Goal: Task Accomplishment & Management: Manage account settings

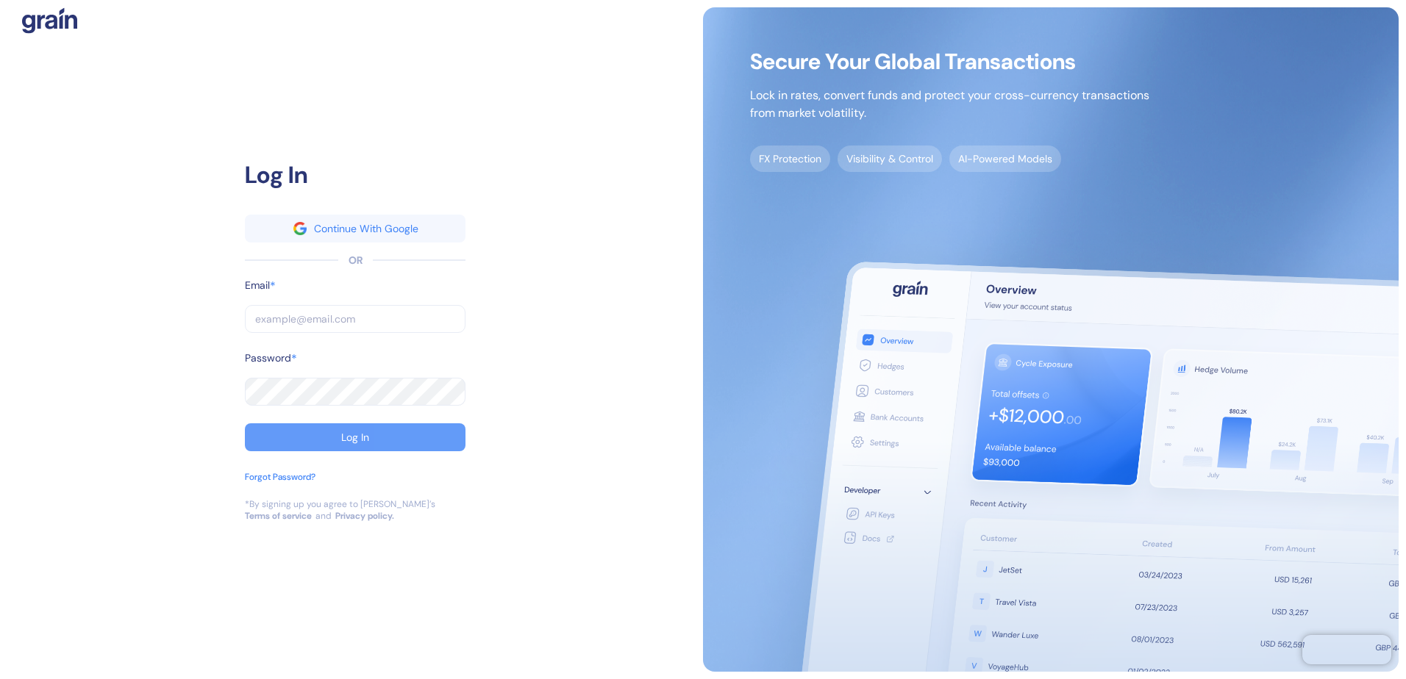
type input "[EMAIL_ADDRESS][DOMAIN_NAME]"
click at [351, 436] on div "Log In" at bounding box center [355, 437] width 28 height 10
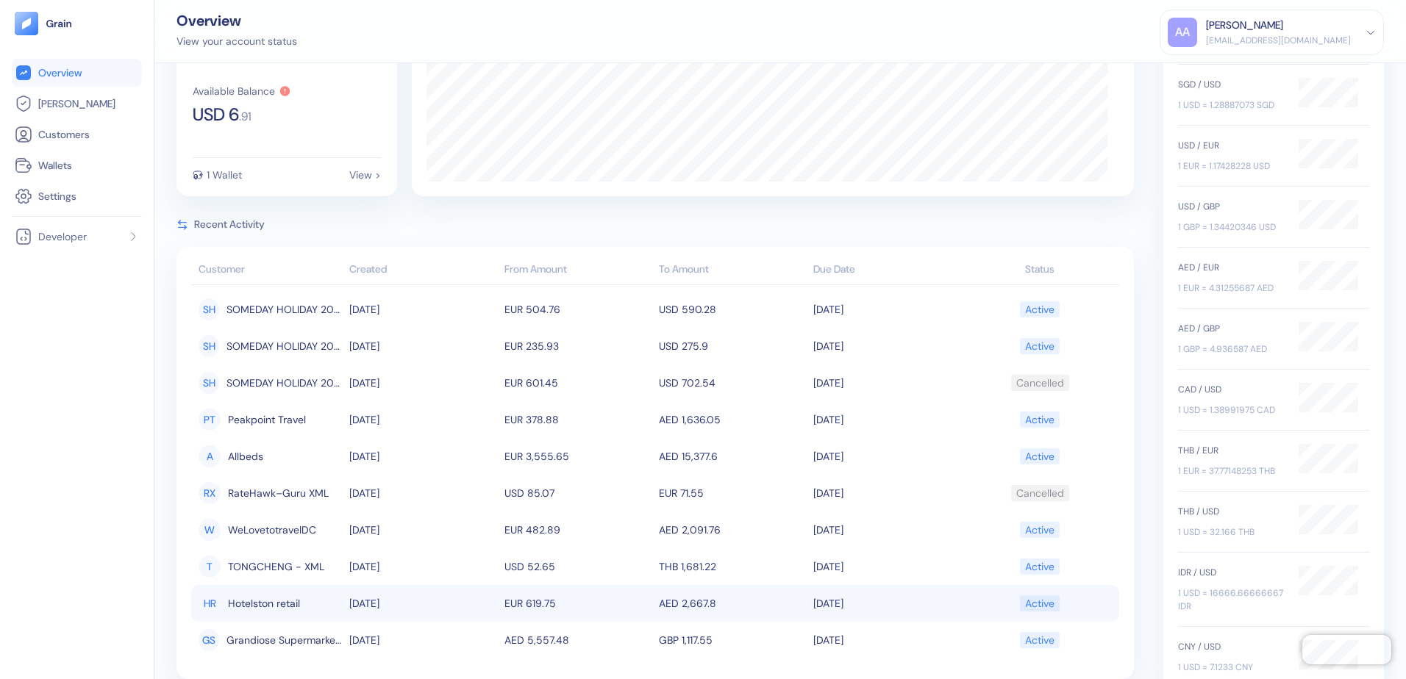
scroll to position [74, 0]
